Goal: Information Seeking & Learning: Learn about a topic

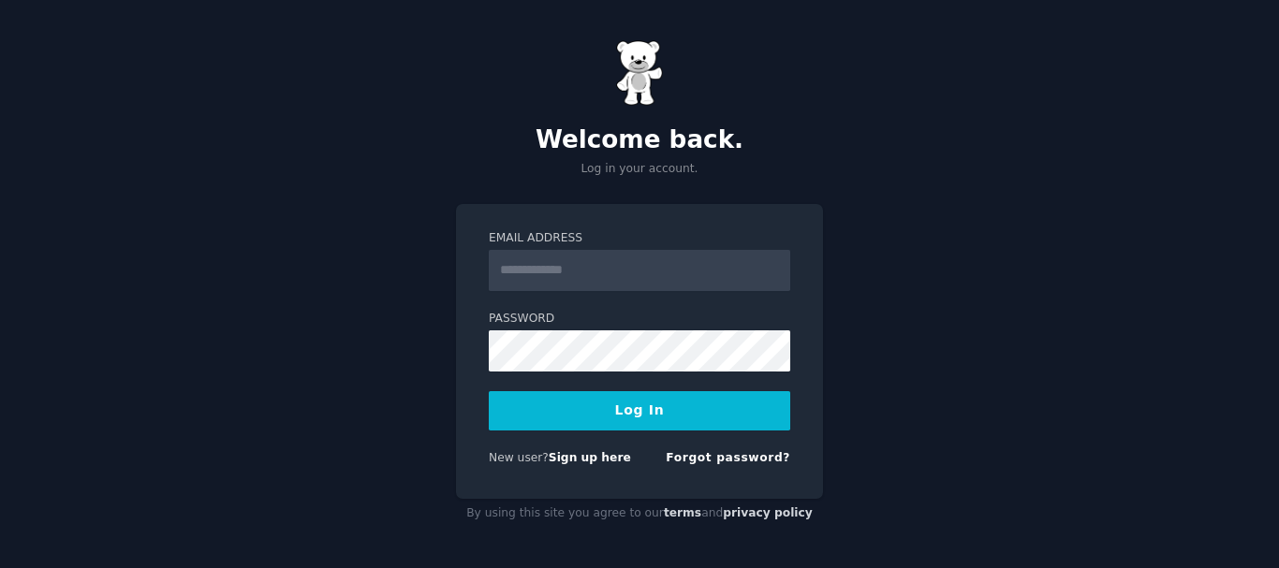
drag, startPoint x: 0, startPoint y: 0, endPoint x: 530, endPoint y: 260, distance: 590.5
click at [530, 260] on input "Email Address" at bounding box center [640, 270] width 302 height 41
type input "**********"
click at [562, 411] on button "Log In" at bounding box center [640, 410] width 302 height 39
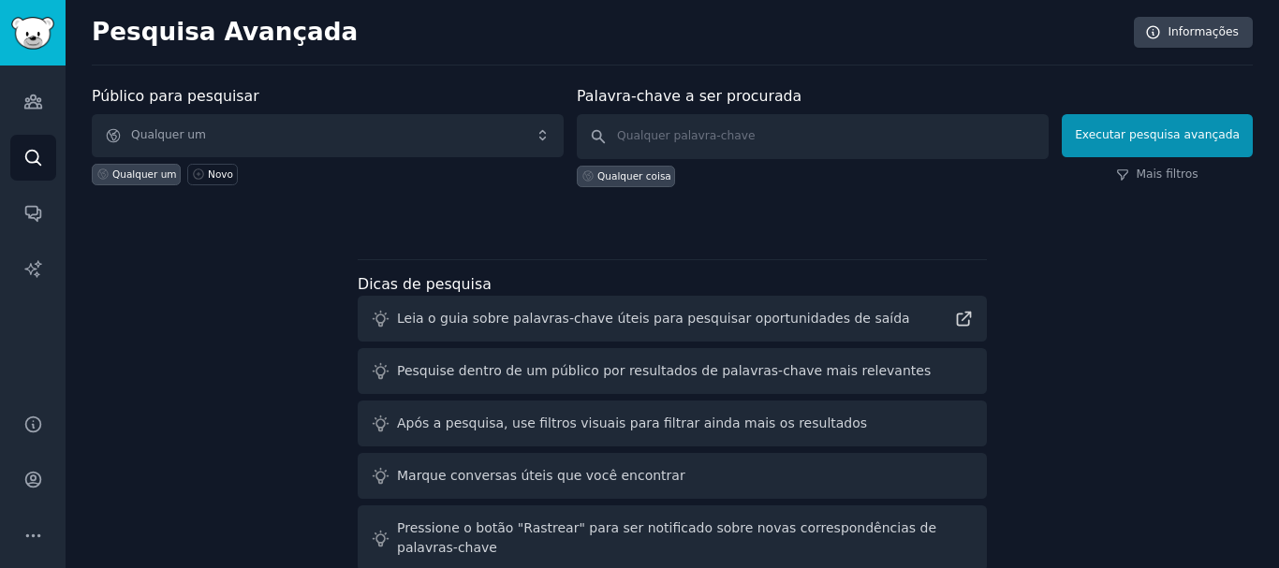
click at [508, 215] on div at bounding box center [672, 220] width 1161 height 13
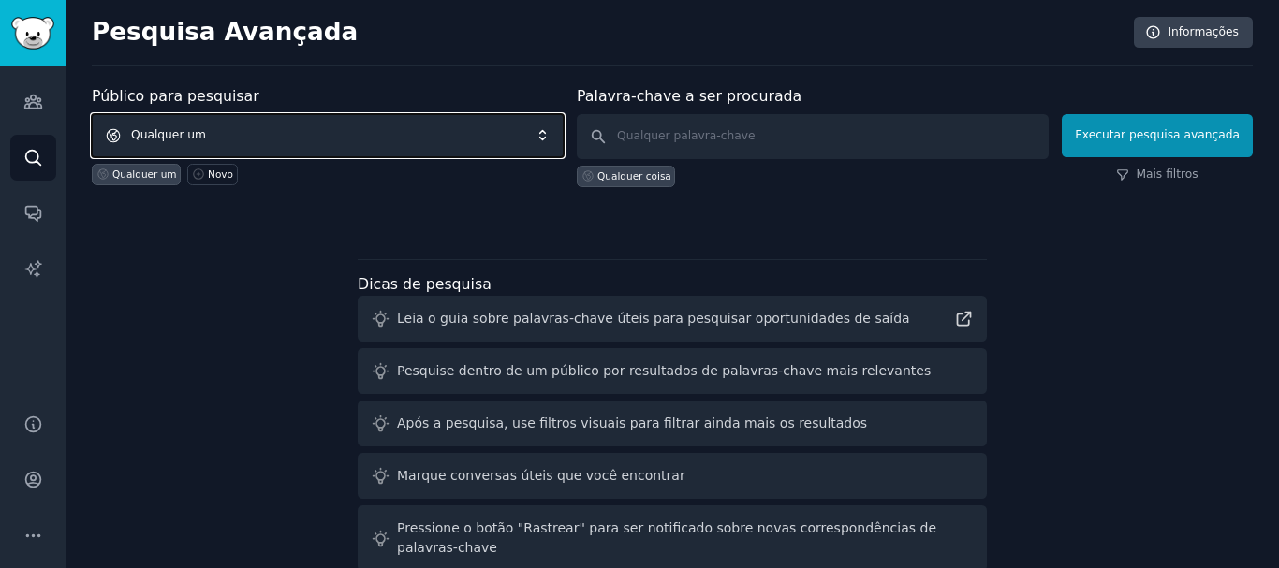
click at [326, 127] on span "Qualquer um" at bounding box center [328, 135] width 472 height 43
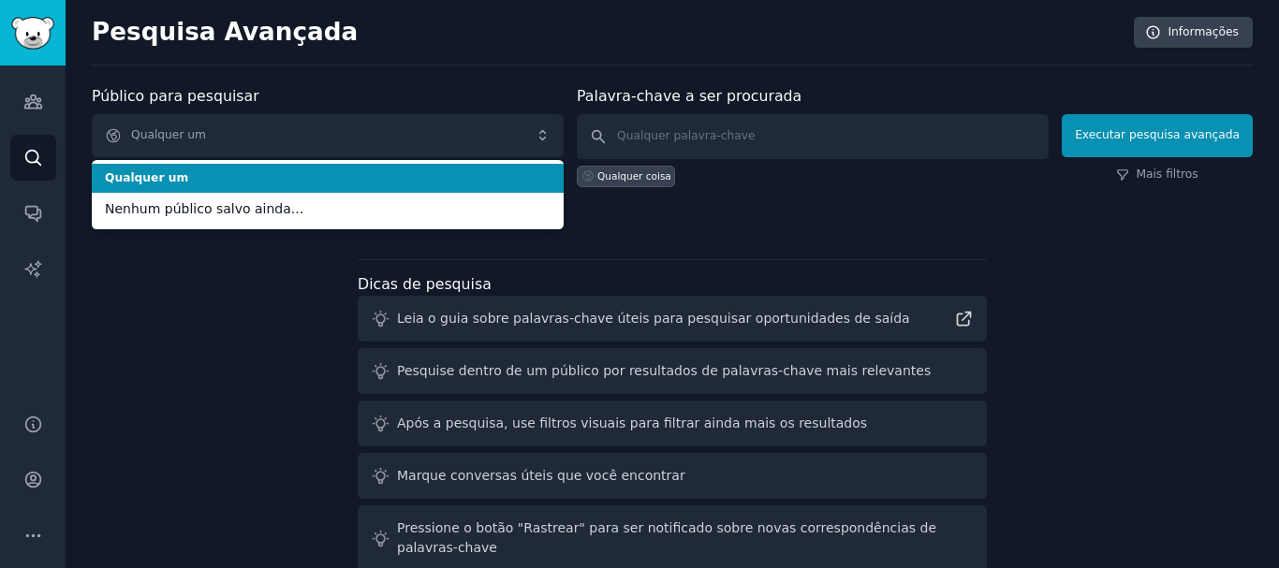
click at [143, 182] on font "Qualquer um" at bounding box center [146, 177] width 83 height 13
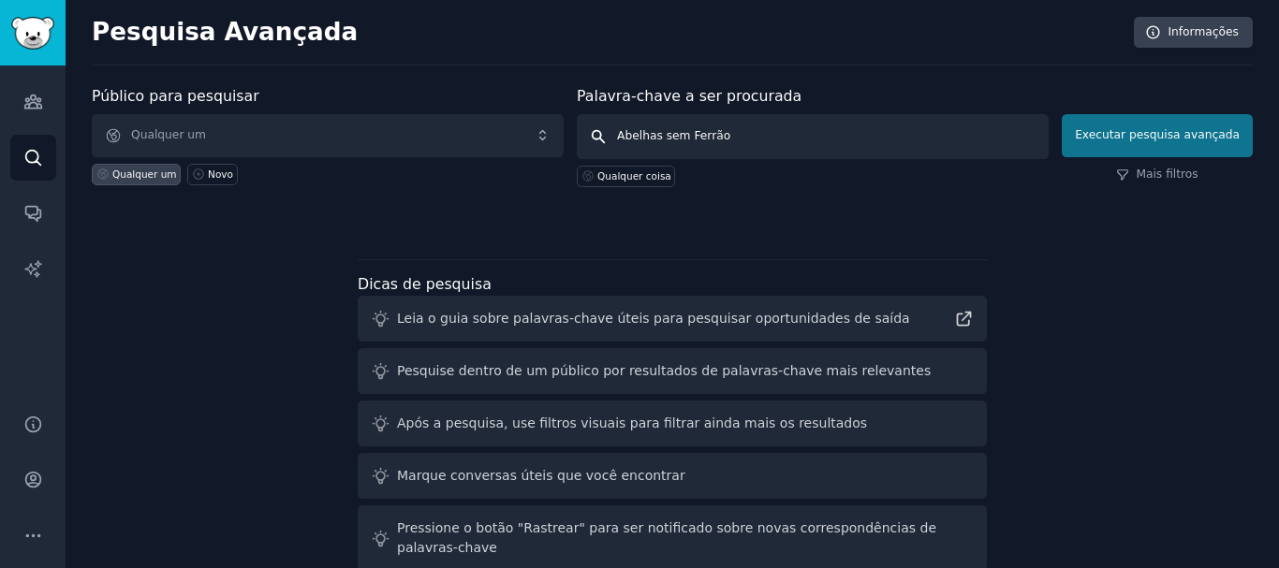
type input "Abelhas sem Ferrão"
click at [1126, 139] on font "Executar pesquisa avançada" at bounding box center [1157, 134] width 165 height 13
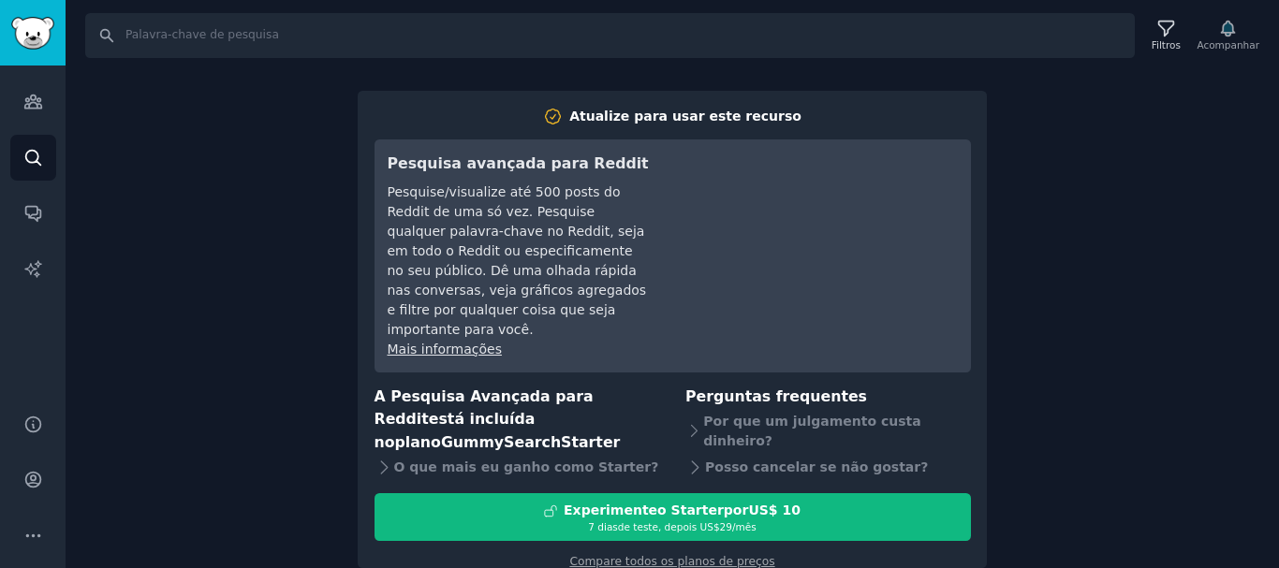
click at [281, 381] on div "Procurar Filtros Acompanhar Atualize para usar este recurso Pesquisa avançada p…" at bounding box center [673, 284] width 1214 height 568
click at [51, 101] on link "Públicos" at bounding box center [33, 102] width 46 height 46
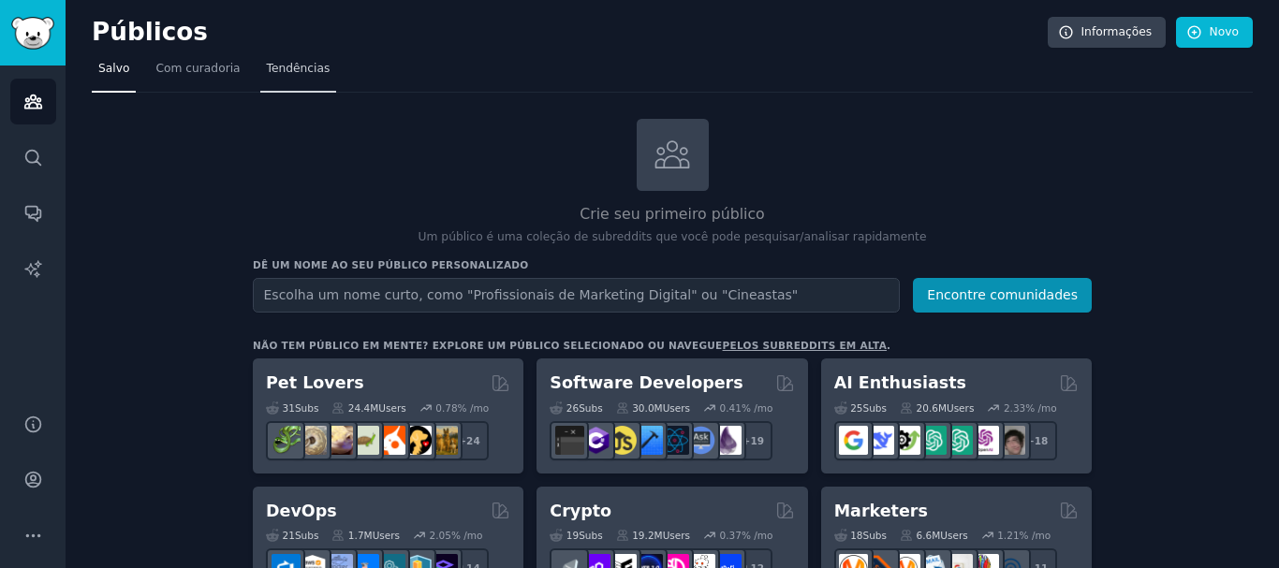
click at [273, 72] on font "Tendências" at bounding box center [299, 68] width 64 height 13
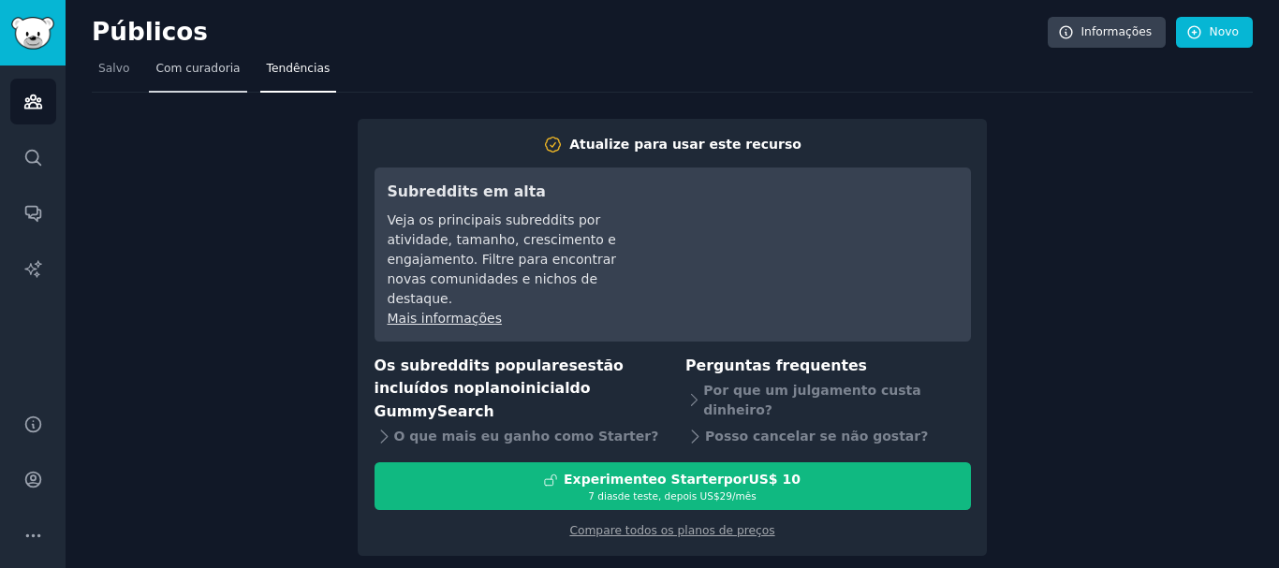
click at [206, 66] on font "Com curadoria" at bounding box center [197, 68] width 84 height 13
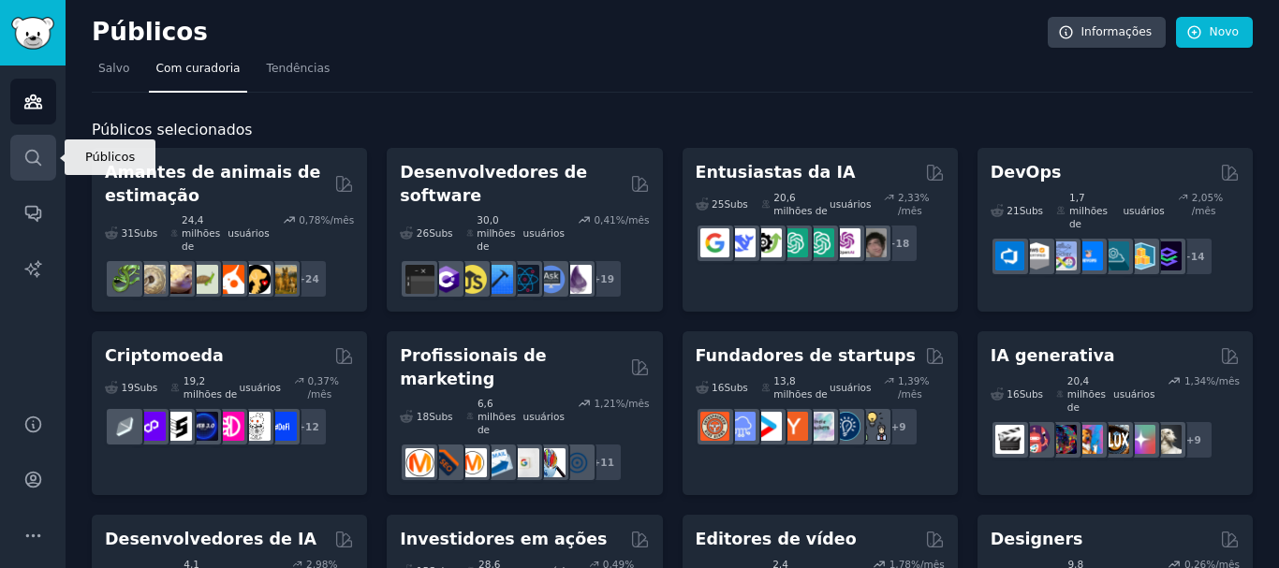
click at [23, 160] on icon "Barra lateral" at bounding box center [33, 158] width 20 height 20
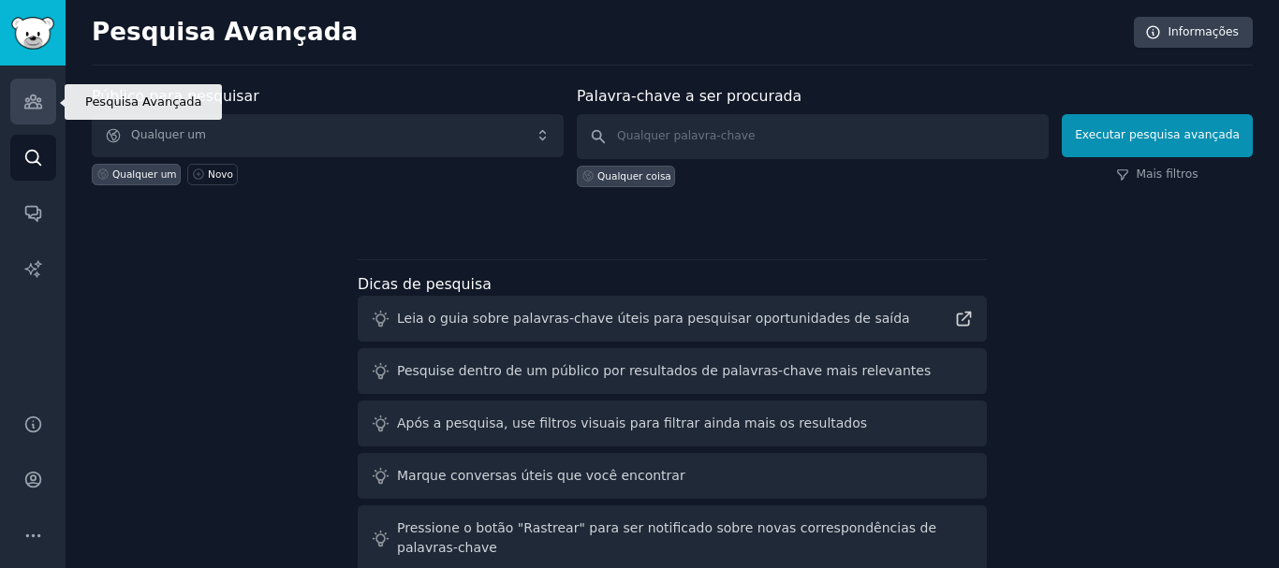
click at [31, 110] on icon "Barra lateral" at bounding box center [33, 102] width 20 height 20
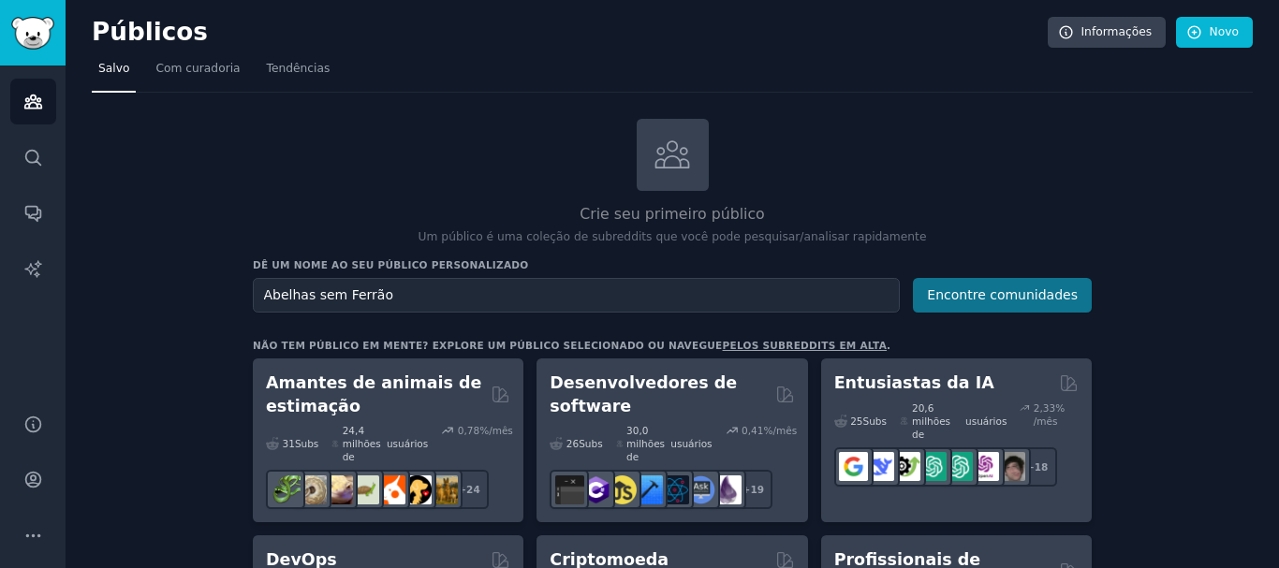
type input "Abelhas sem Ferrão"
click at [989, 296] on font "Encontre comunidades" at bounding box center [1002, 294] width 151 height 15
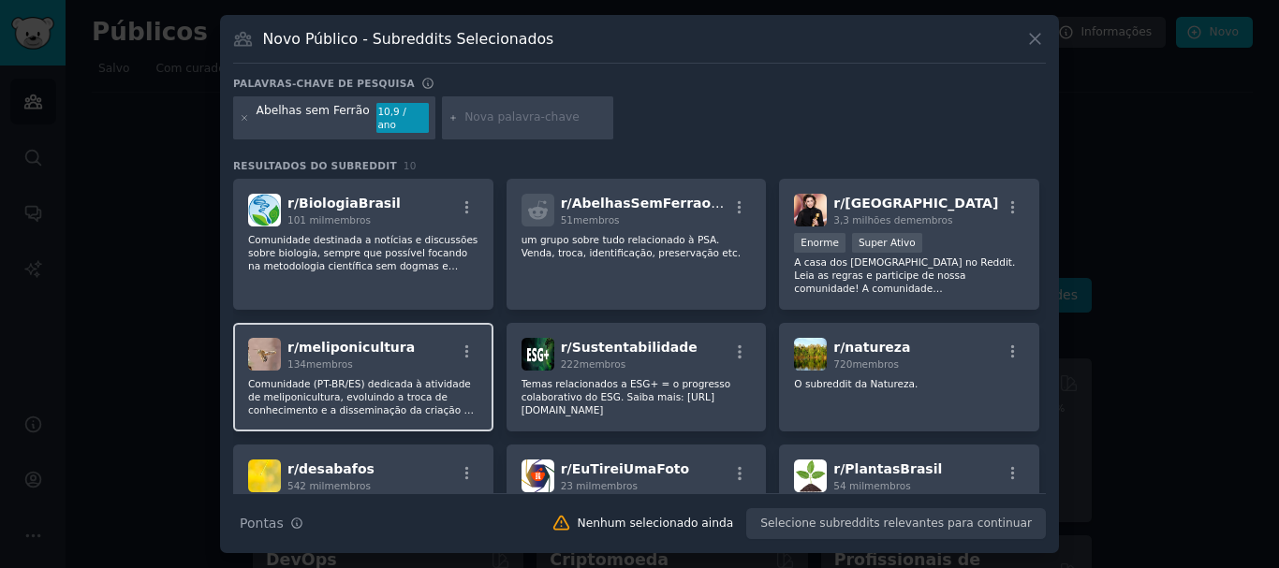
click at [376, 346] on font "meliponicultura" at bounding box center [357, 347] width 116 height 15
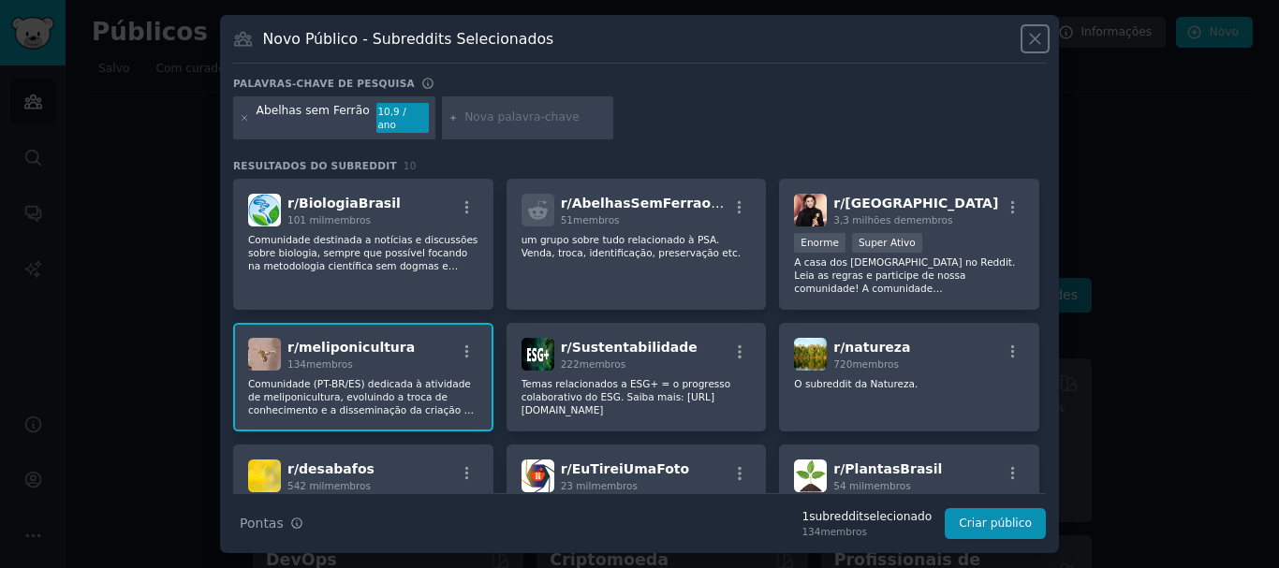
click at [1027, 41] on icon at bounding box center [1035, 39] width 20 height 20
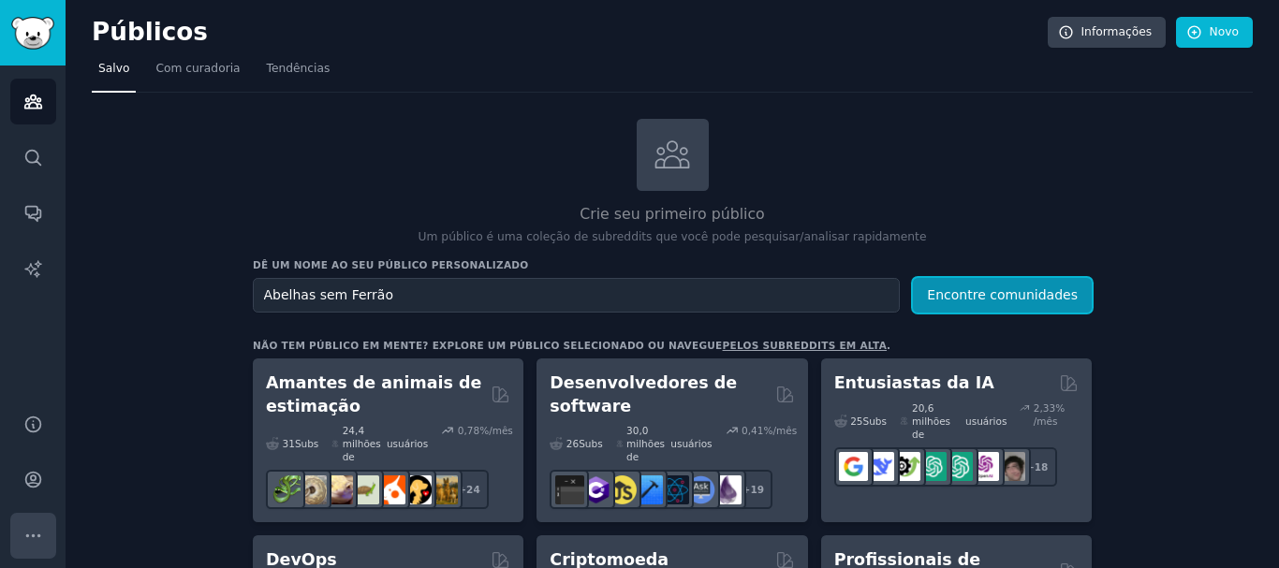
click at [31, 531] on icon "Barra lateral" at bounding box center [33, 536] width 20 height 20
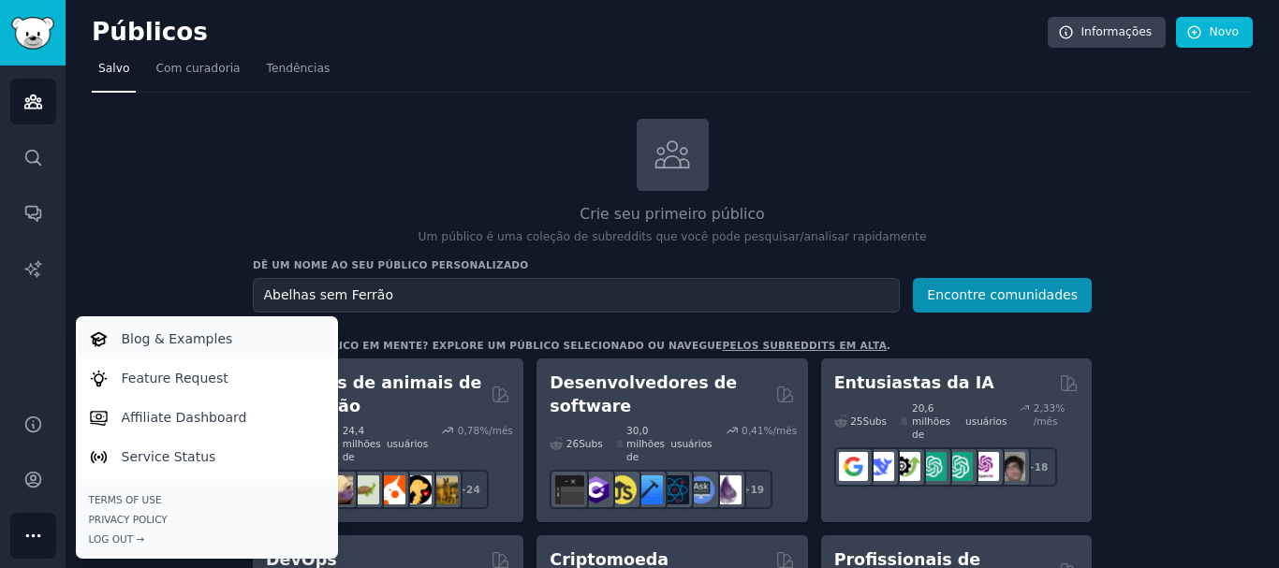
click at [141, 326] on link "Blog & Examples" at bounding box center [207, 338] width 256 height 39
